Goal: Check status: Check status

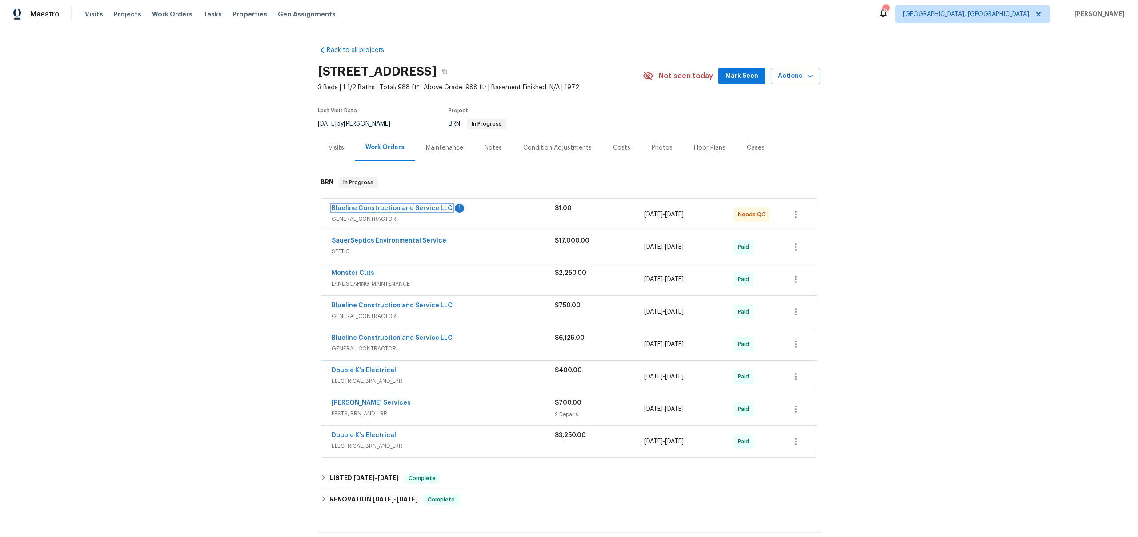
click at [417, 210] on link "Blueline Construction and Service LLC" at bounding box center [392, 208] width 121 height 6
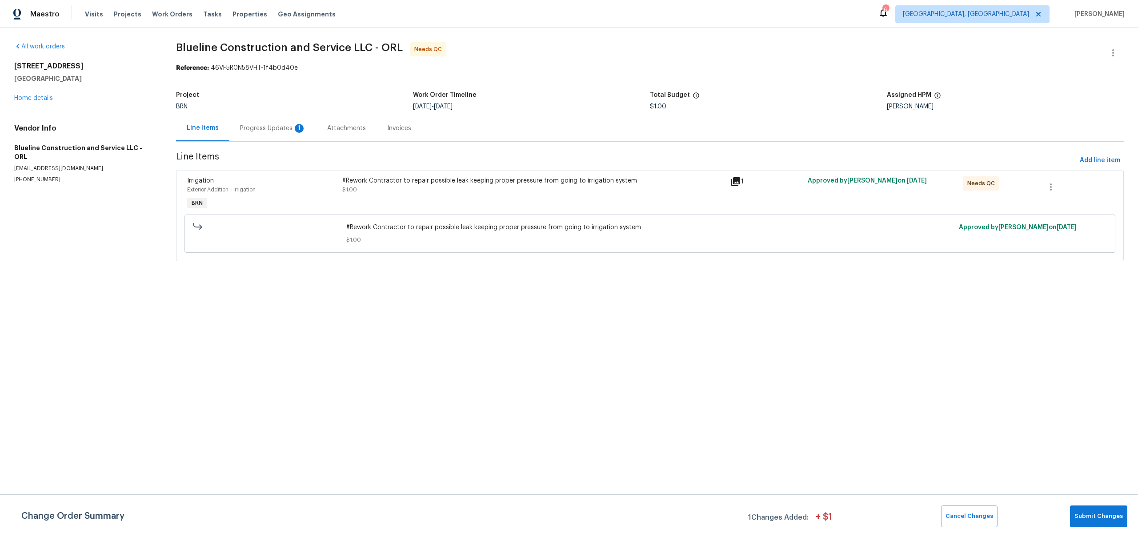
click at [254, 133] on div "Progress Updates 1" at bounding box center [272, 128] width 87 height 26
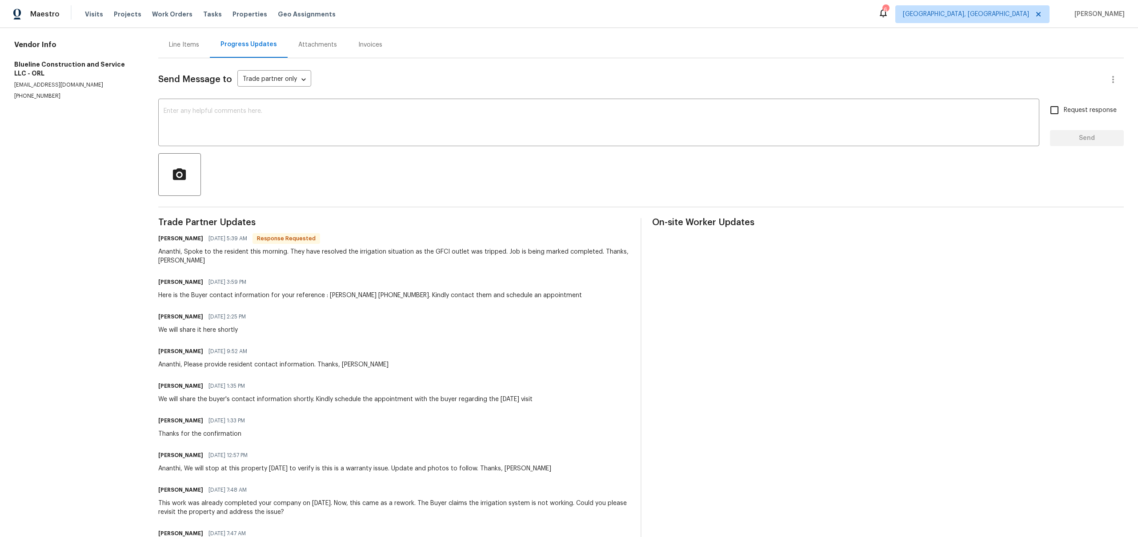
scroll to position [83, 0]
drag, startPoint x: 288, startPoint y: 253, endPoint x: 480, endPoint y: 258, distance: 192.9
click at [484, 257] on div "Ananthi, Spoke to the resident this morning. They have resolved the irrigation …" at bounding box center [394, 257] width 472 height 18
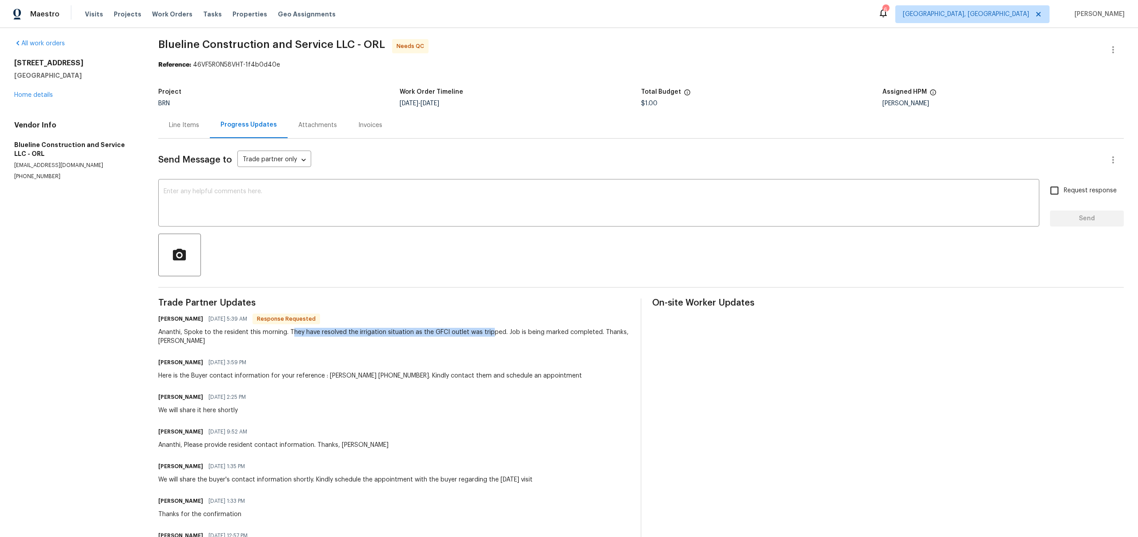
scroll to position [0, 0]
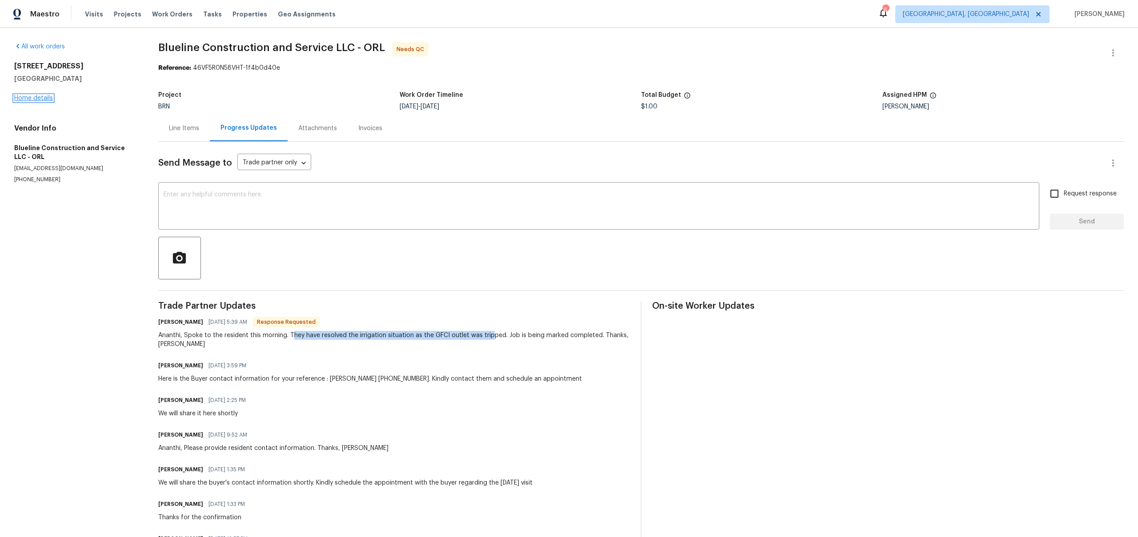
click at [27, 99] on link "Home details" at bounding box center [33, 98] width 39 height 6
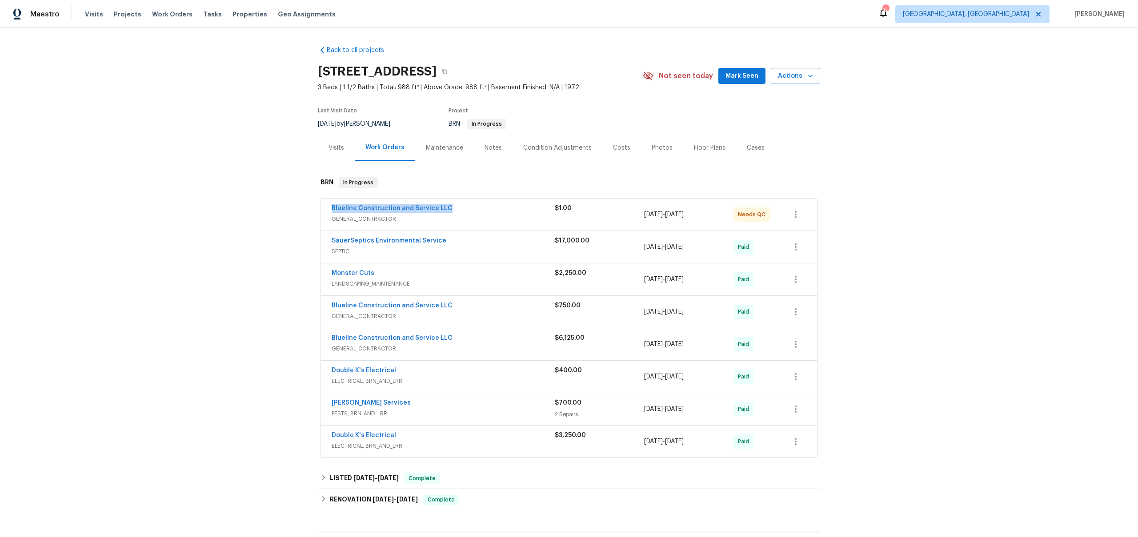
drag, startPoint x: 461, startPoint y: 207, endPoint x: 331, endPoint y: 206, distance: 130.7
click at [331, 206] on div "Blueline Construction and Service LLC GENERAL_CONTRACTOR $1.00 [DATE] - [DATE] …" at bounding box center [569, 215] width 496 height 32
copy link "Blueline Construction and Service LLC"
click at [415, 212] on span "Blueline Construction and Service LLC" at bounding box center [392, 208] width 121 height 9
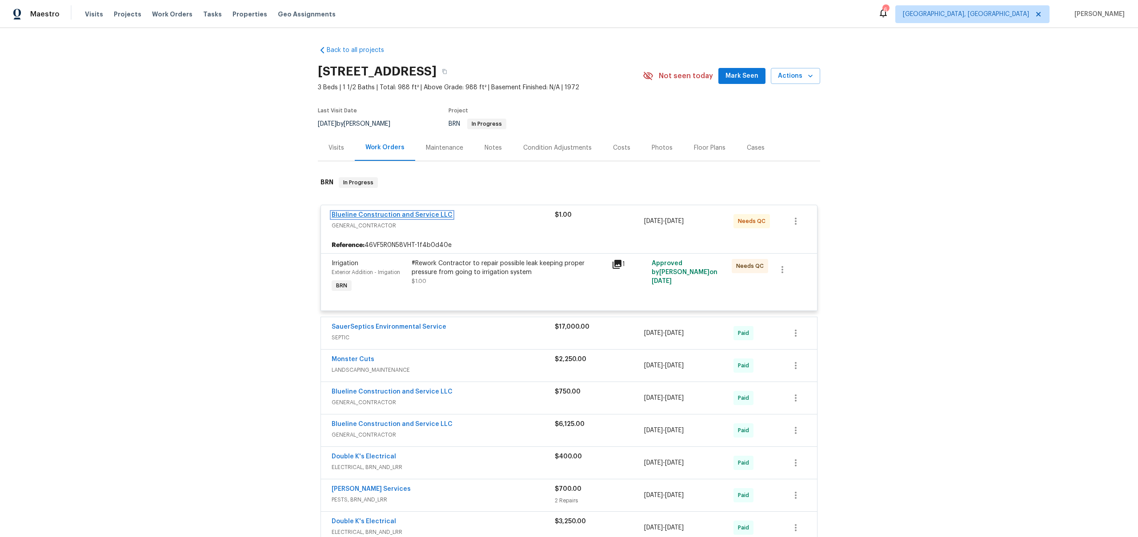
click at [443, 215] on link "Blueline Construction and Service LLC" at bounding box center [392, 215] width 121 height 6
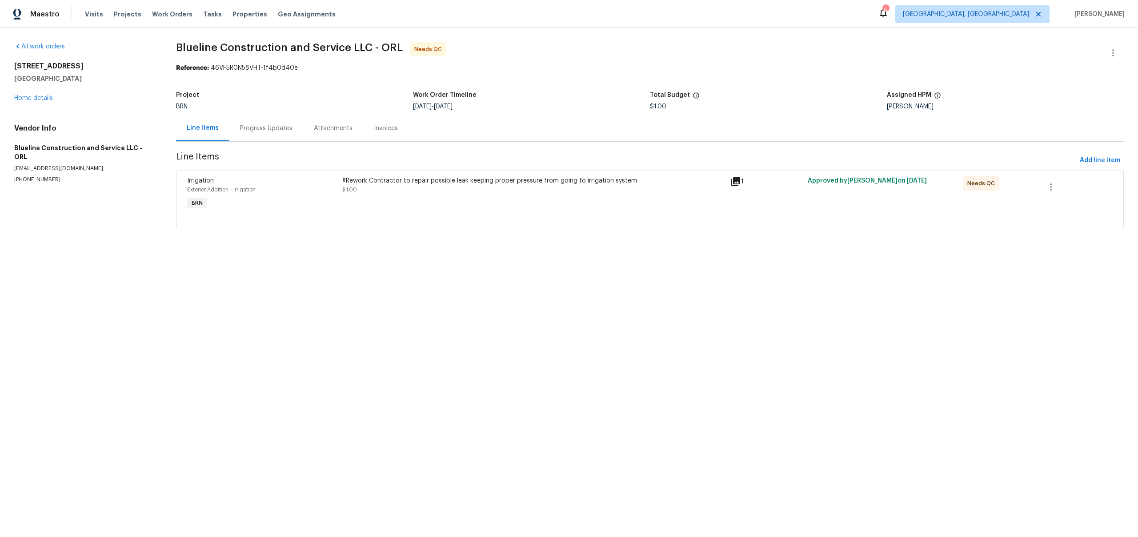
click at [275, 132] on div "Progress Updates" at bounding box center [266, 128] width 52 height 9
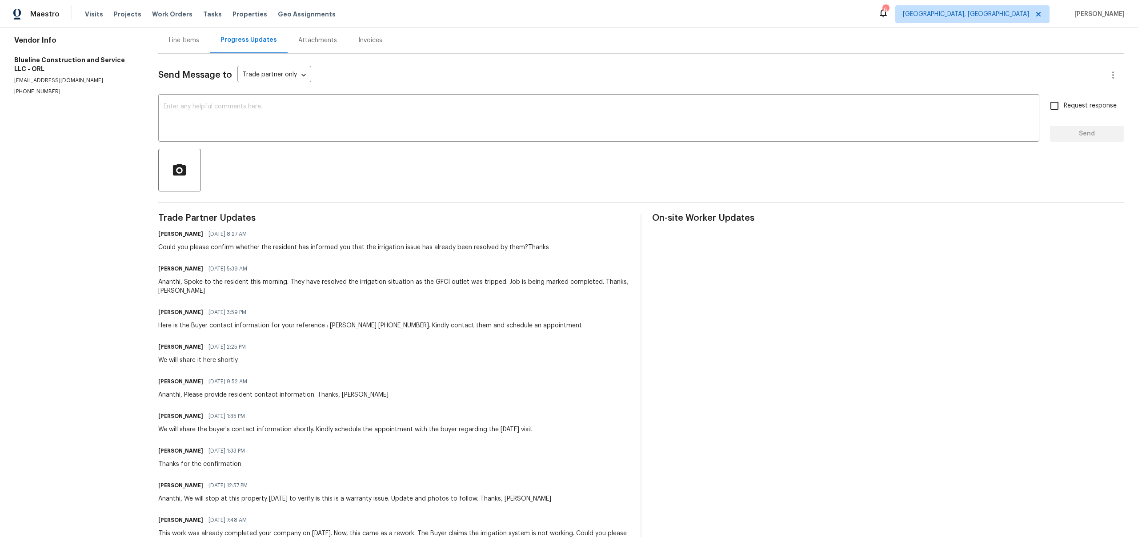
scroll to position [176, 0]
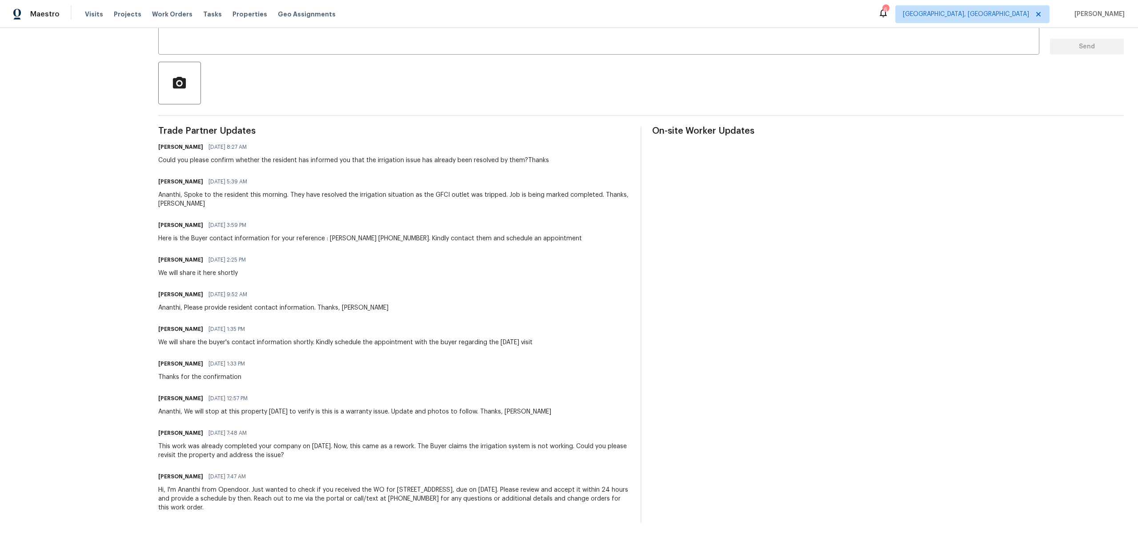
click at [241, 449] on div "This work was already completed your company on [DATE]. Now, this came as a rew…" at bounding box center [394, 451] width 472 height 18
copy div "This work was already completed your company on [DATE]. Now, this came as a rew…"
click at [279, 195] on div "Ananthi, Spoke to the resident this morning. They have resolved the irrigation …" at bounding box center [394, 200] width 472 height 18
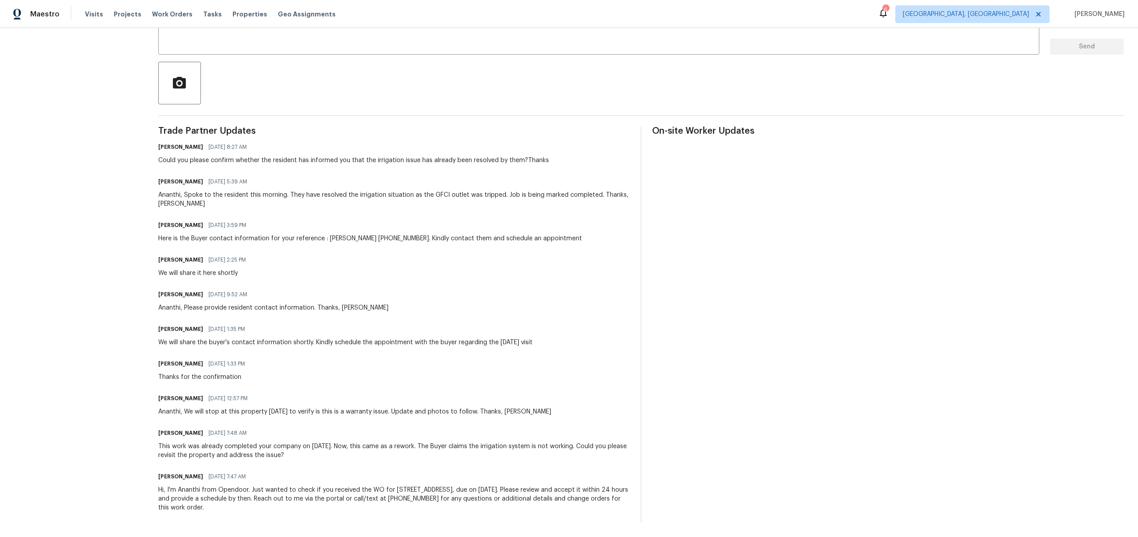
click at [279, 195] on div "Ananthi, Spoke to the resident this morning. They have resolved the irrigation …" at bounding box center [394, 200] width 472 height 18
copy div "Ananthi, Spoke to the resident this morning. They have resolved the irrigation …"
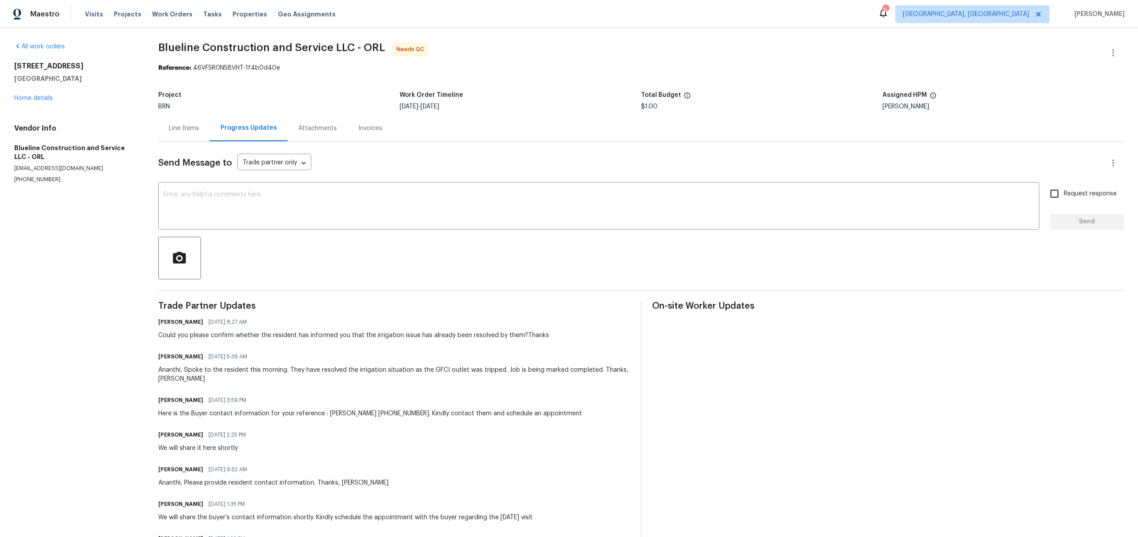
click at [190, 128] on div "Line Items" at bounding box center [184, 128] width 30 height 9
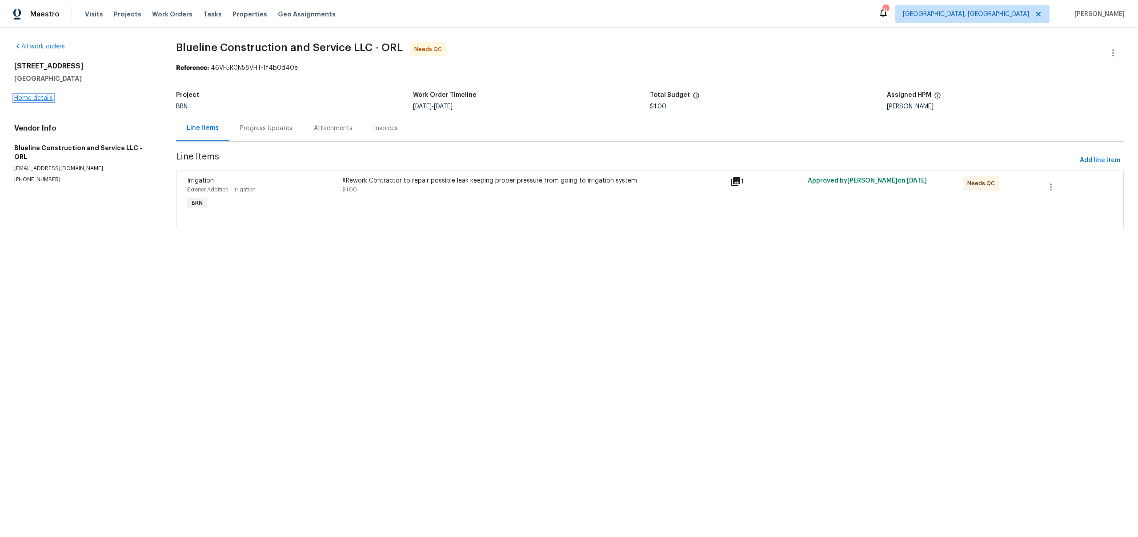
click at [45, 96] on link "Home details" at bounding box center [33, 98] width 39 height 6
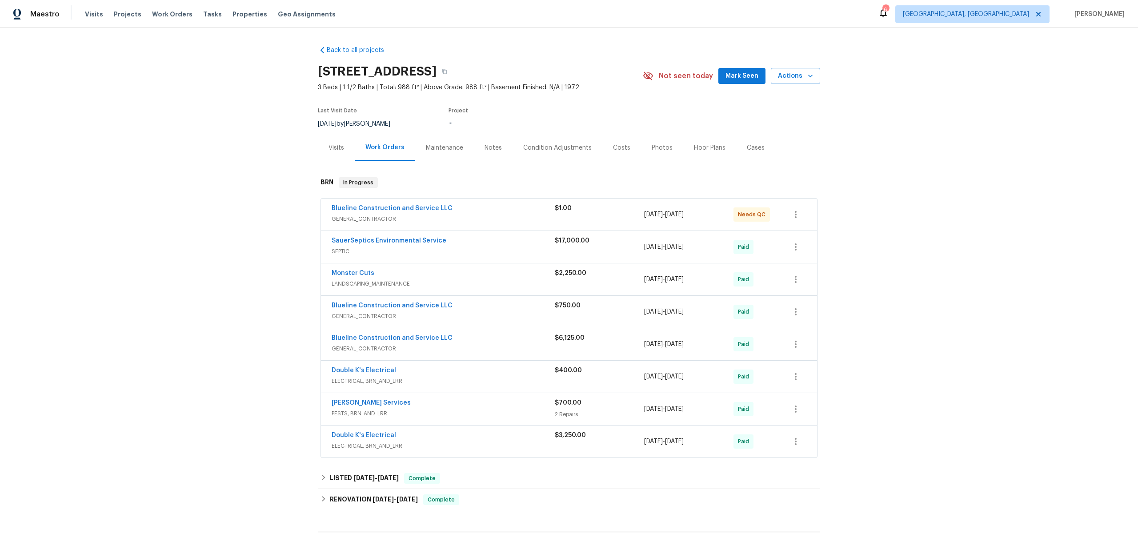
click at [462, 310] on div "Blueline Construction and Service LLC" at bounding box center [443, 306] width 223 height 11
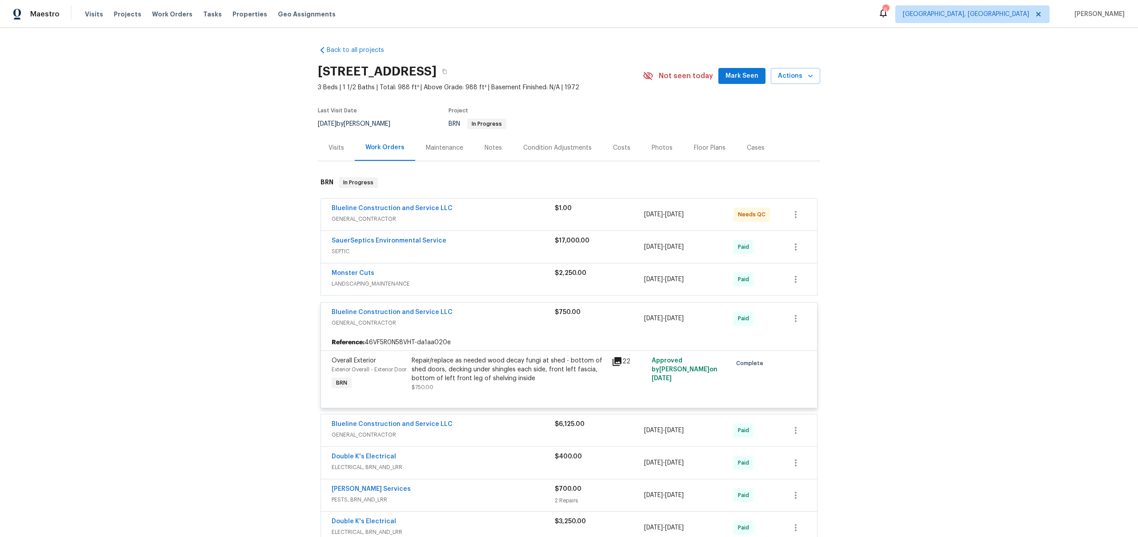
scroll to position [96, 0]
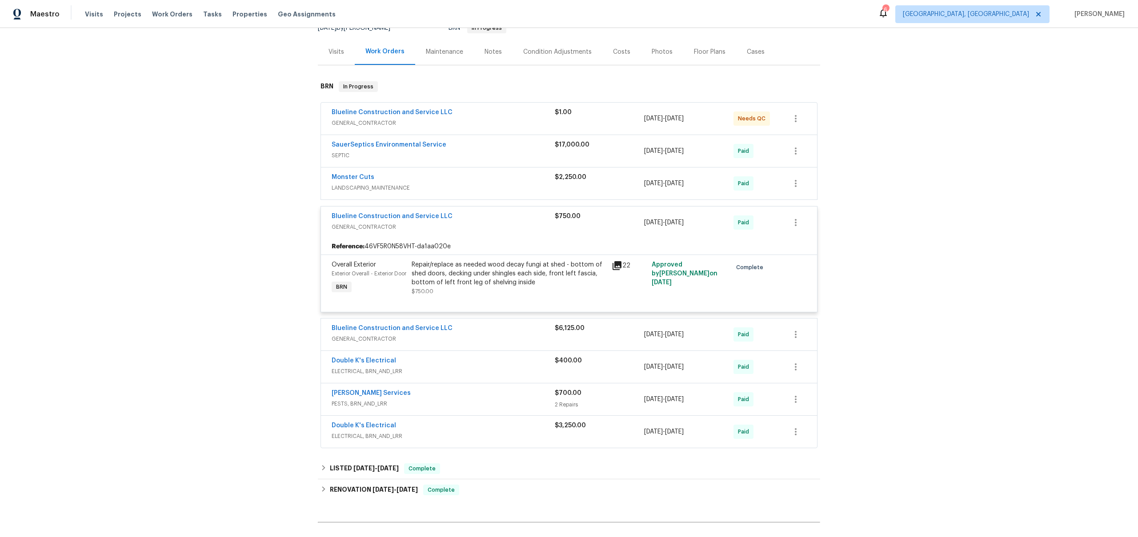
click at [465, 335] on div "Blueline Construction and Service LLC" at bounding box center [443, 329] width 223 height 11
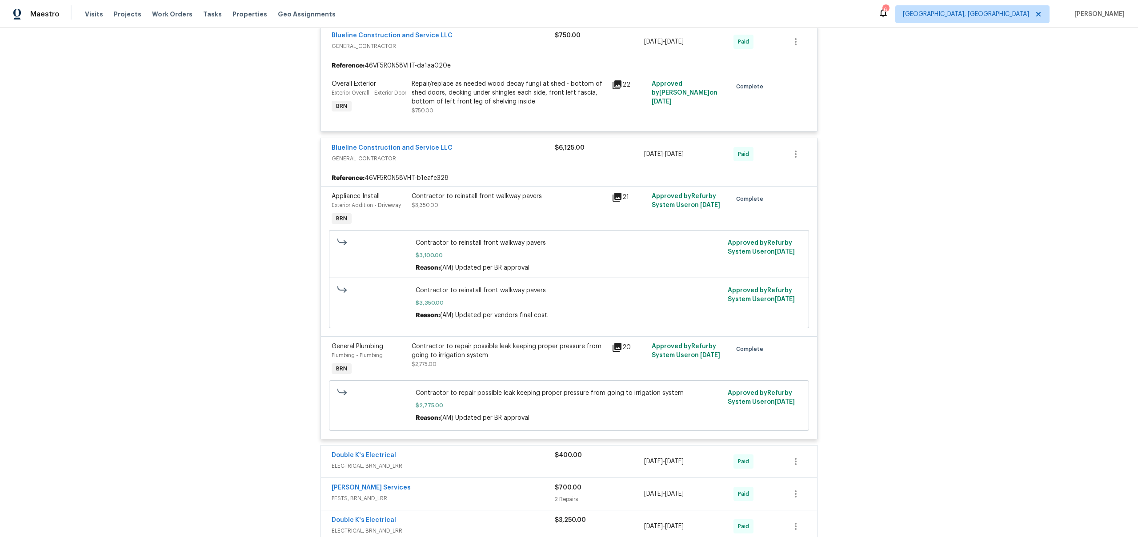
scroll to position [279, 0]
click at [492, 396] on span "Contractor to repair possible leak keeping proper pressure from going to irriga…" at bounding box center [569, 391] width 307 height 9
